Goal: Information Seeking & Learning: Learn about a topic

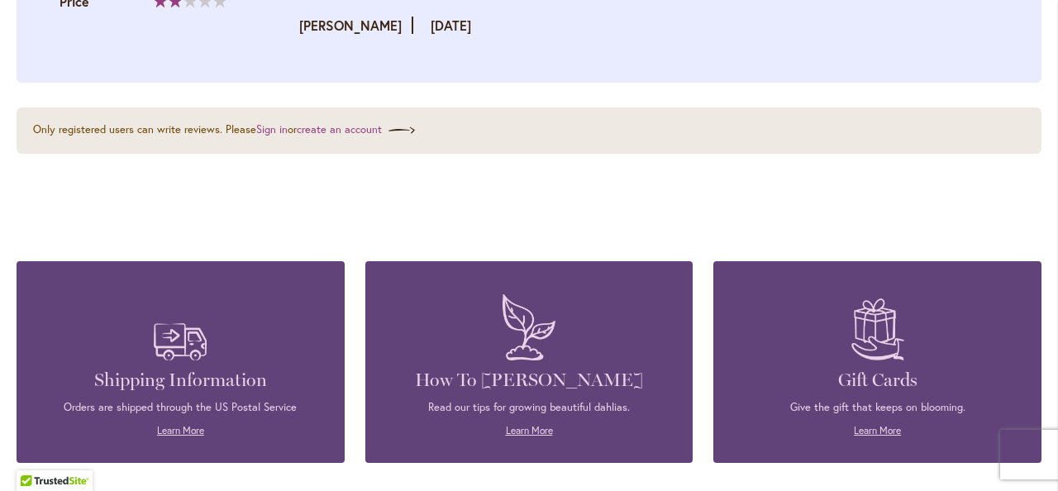
scroll to position [3142, 0]
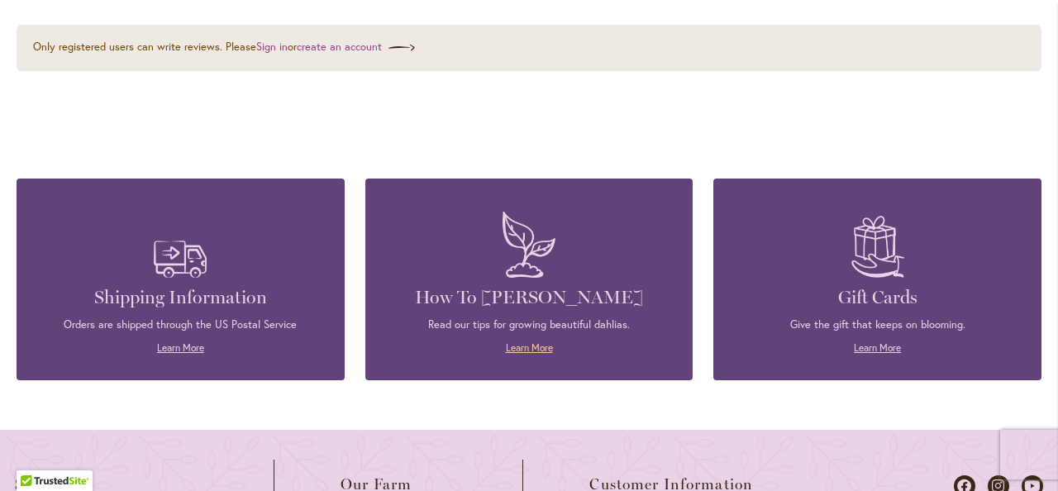
click at [524, 341] on link "Learn More" at bounding box center [529, 347] width 47 height 12
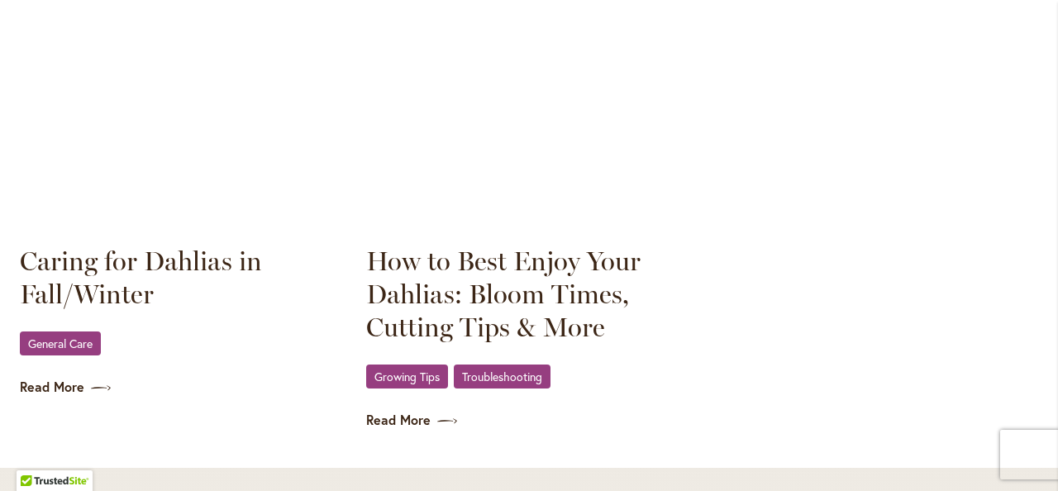
scroll to position [2398, 0]
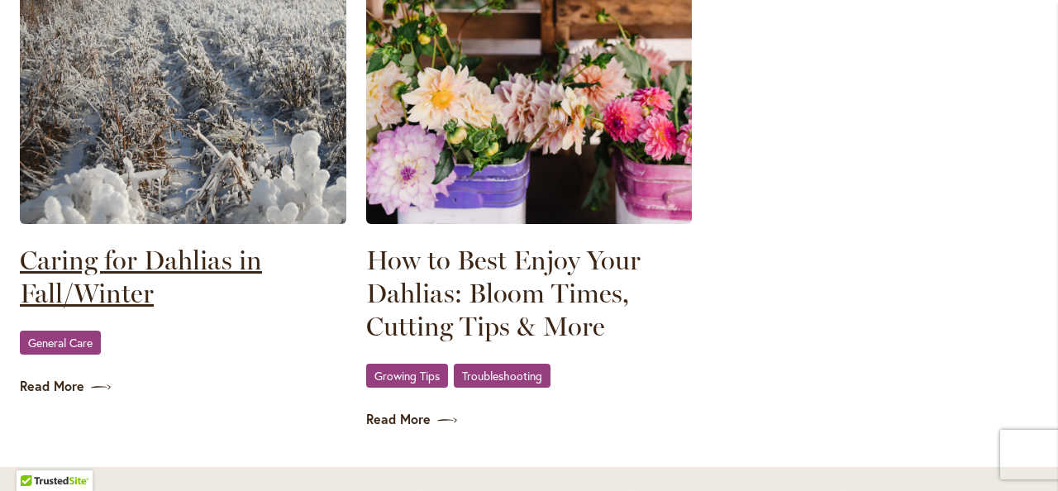
click at [144, 263] on link "Caring for Dahlias in Fall/Winter" at bounding box center [183, 277] width 327 height 66
